Goal: Information Seeking & Learning: Check status

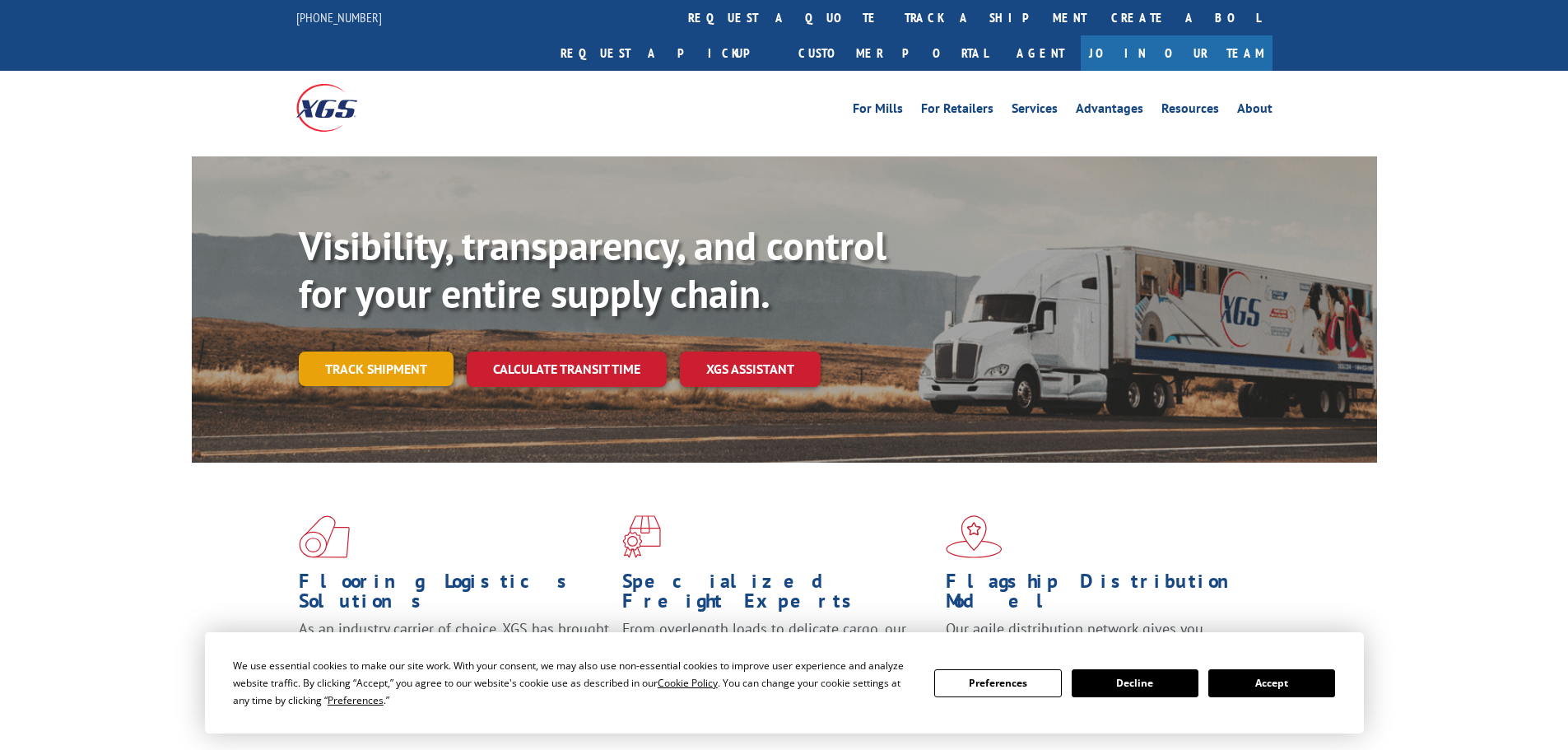
click at [397, 351] on link "Track shipment" at bounding box center [376, 368] width 155 height 34
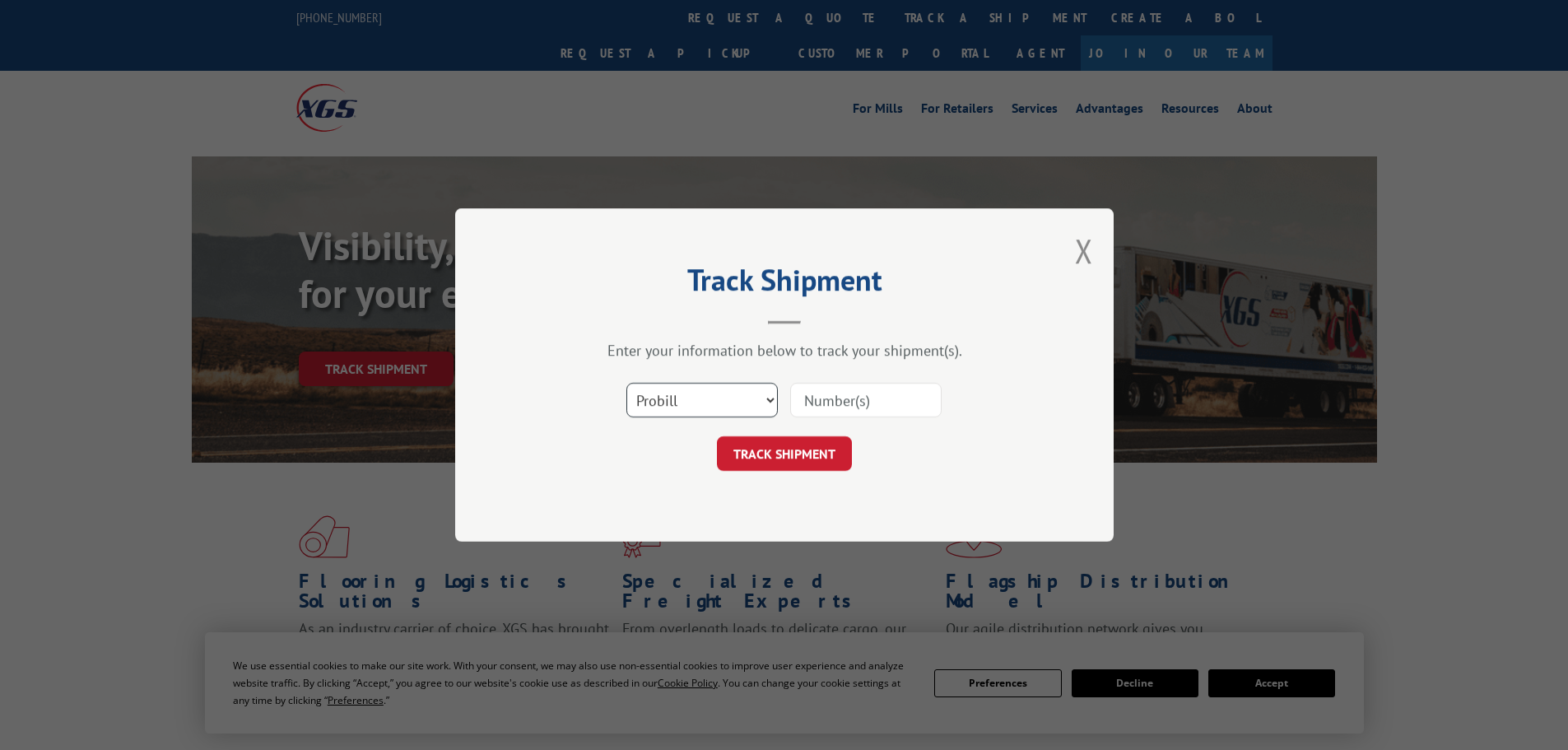
click at [743, 396] on select "Select category... Probill BOL PO" at bounding box center [702, 400] width 152 height 34
select select "bol"
click at [626, 383] on select "Select category... Probill BOL PO" at bounding box center [702, 400] width 152 height 34
click at [836, 396] on input at bounding box center [866, 400] width 152 height 34
paste input "5513866"
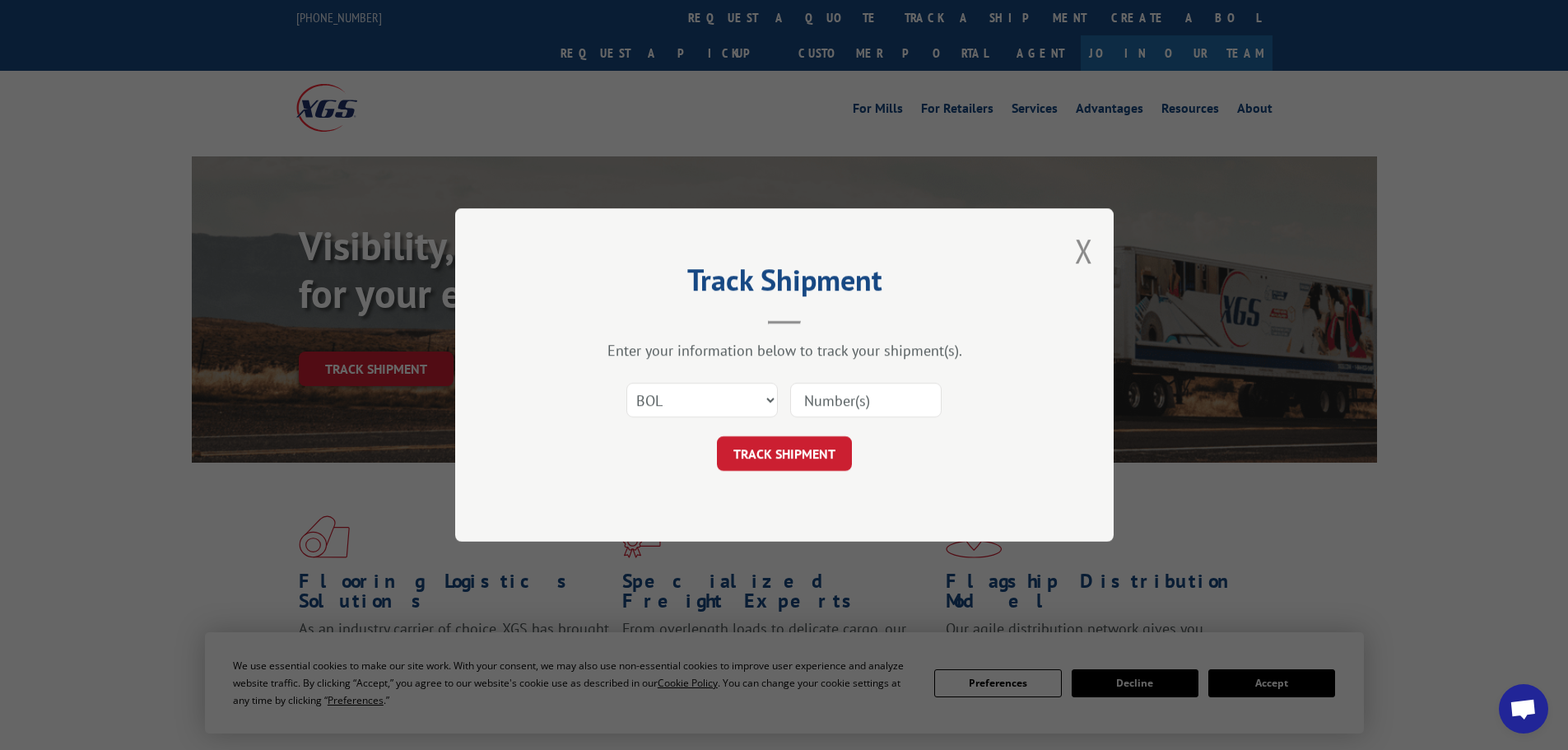
type input "5513866"
click button "TRACK SHIPMENT" at bounding box center [784, 453] width 135 height 34
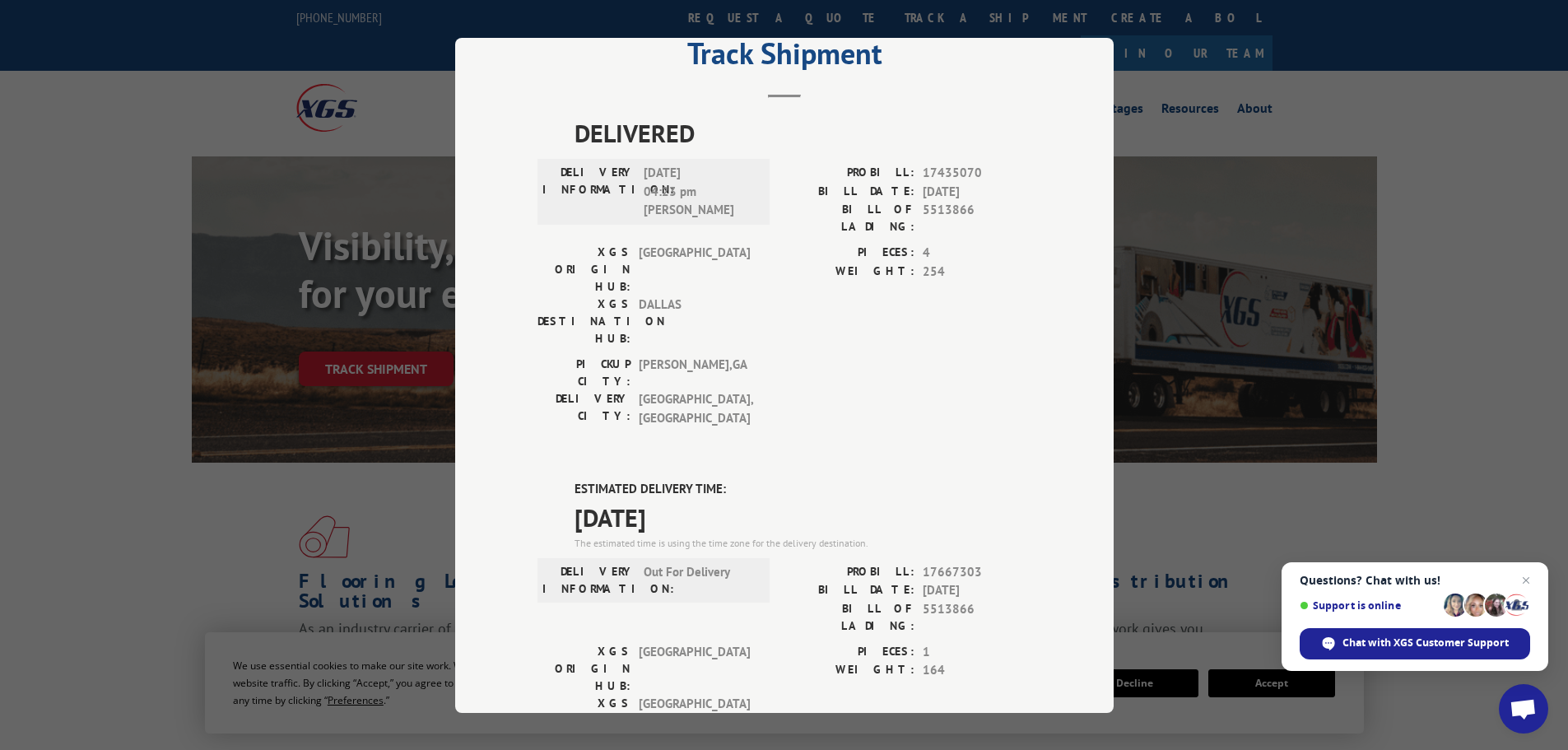
scroll to position [82, 0]
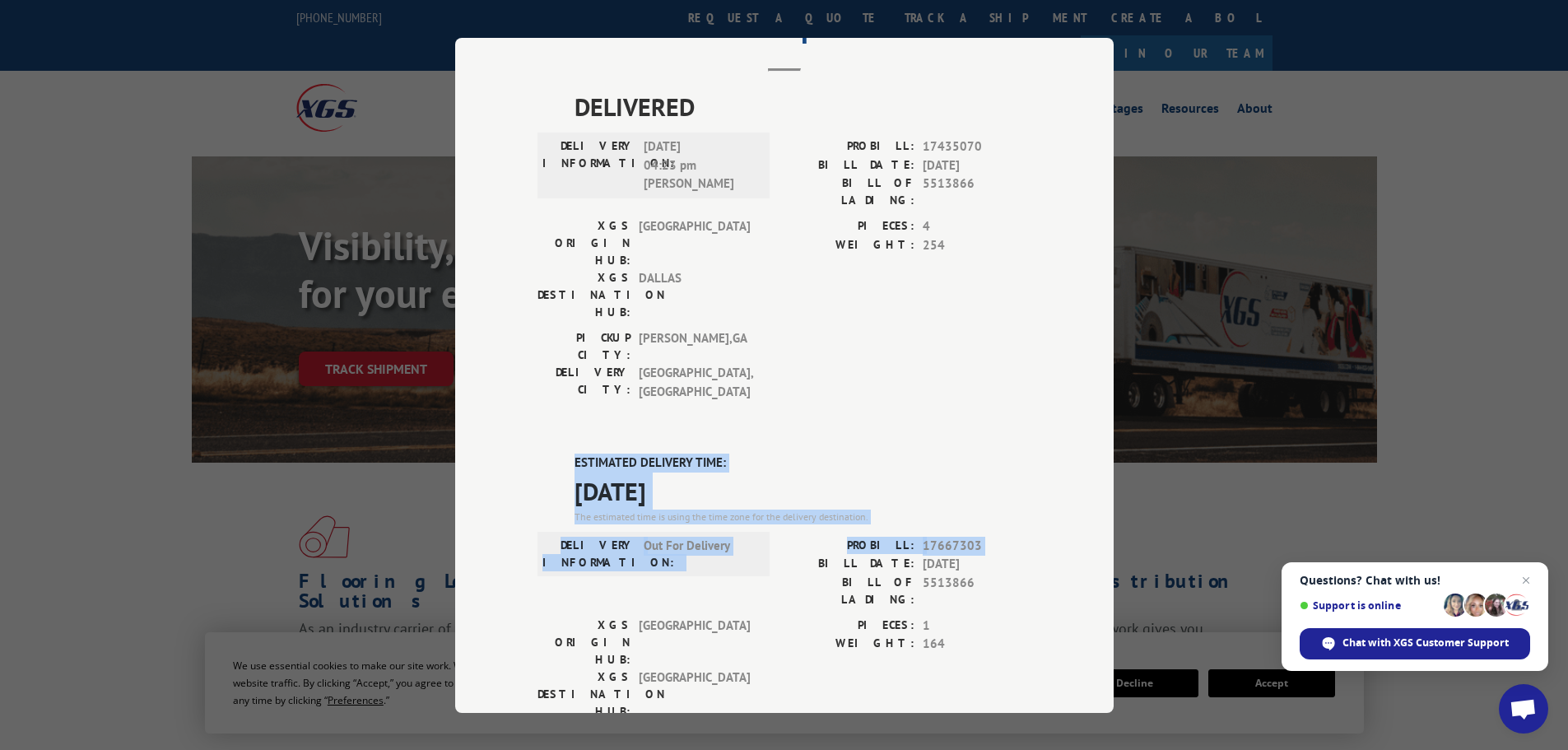
drag, startPoint x: 566, startPoint y: 362, endPoint x: 772, endPoint y: 470, distance: 232.6
click at [772, 470] on div "ESTIMATED DELIVERY TIME: [DATE] The estimated time is using the time zone for t…" at bounding box center [784, 749] width 494 height 592
copy div "ESTIMATED DELIVERY TIME: [DATE] The estimated time is using the time zone for t…"
